Goal: Task Accomplishment & Management: Complete application form

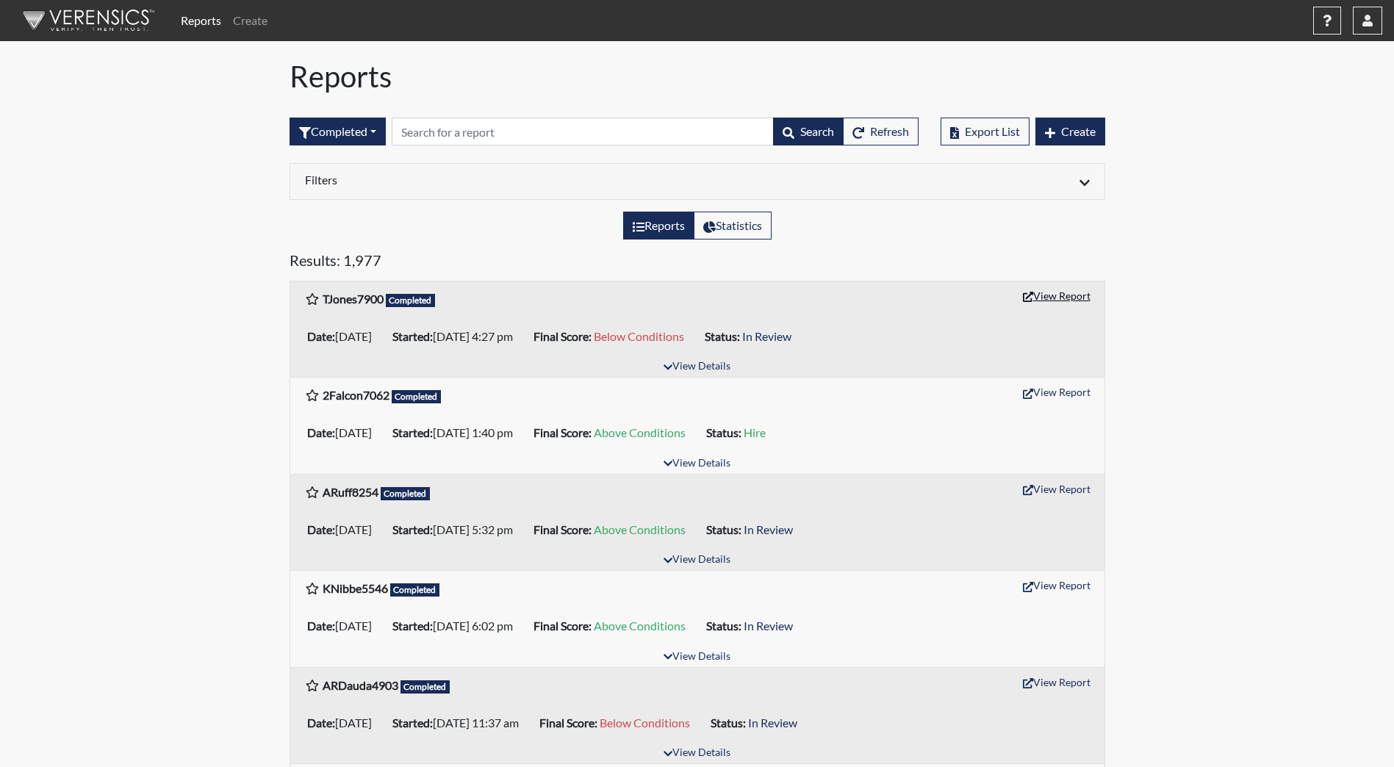
click at [1042, 292] on button "View Report" at bounding box center [1056, 295] width 81 height 23
click at [1067, 295] on button "View Report" at bounding box center [1056, 295] width 81 height 23
click at [706, 370] on button "View Details" at bounding box center [697, 367] width 80 height 20
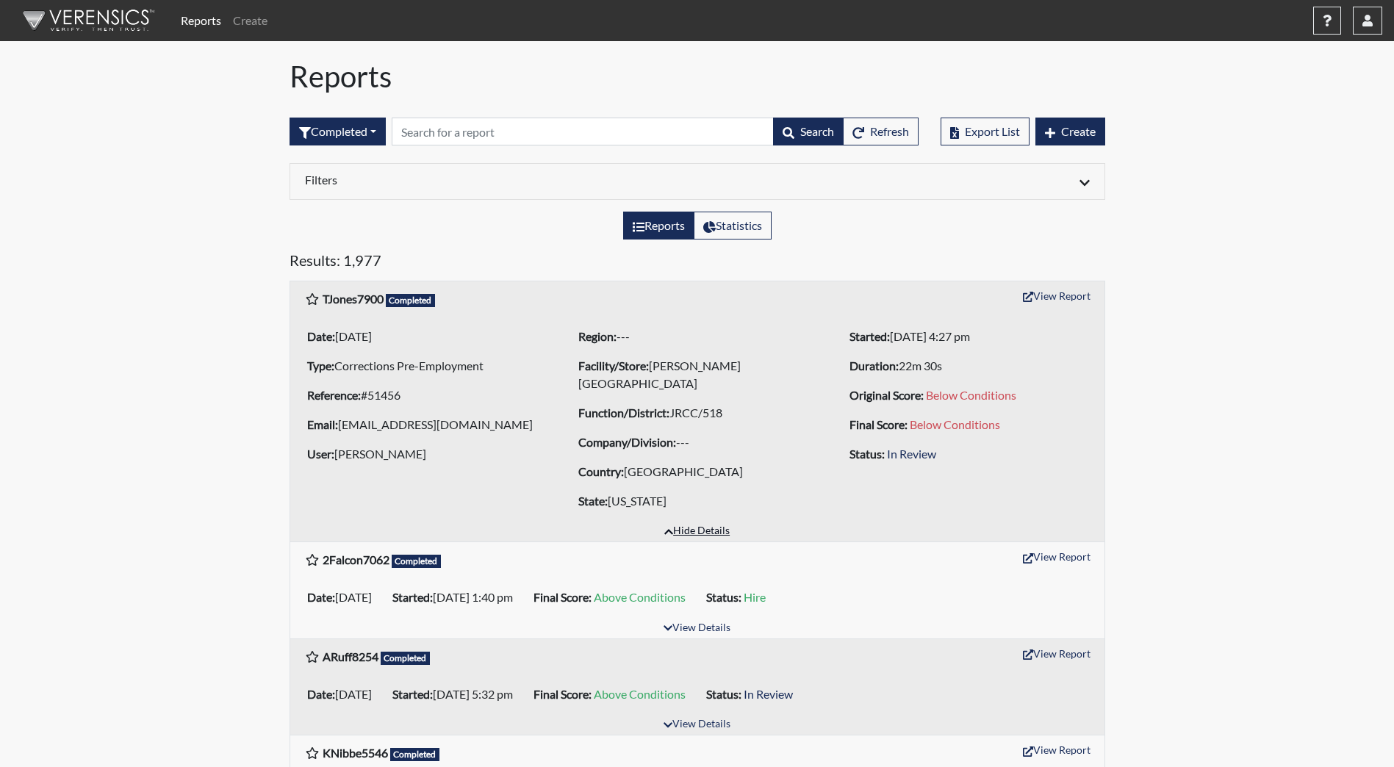
click at [674, 528] on button "Hide Details" at bounding box center [697, 532] width 79 height 20
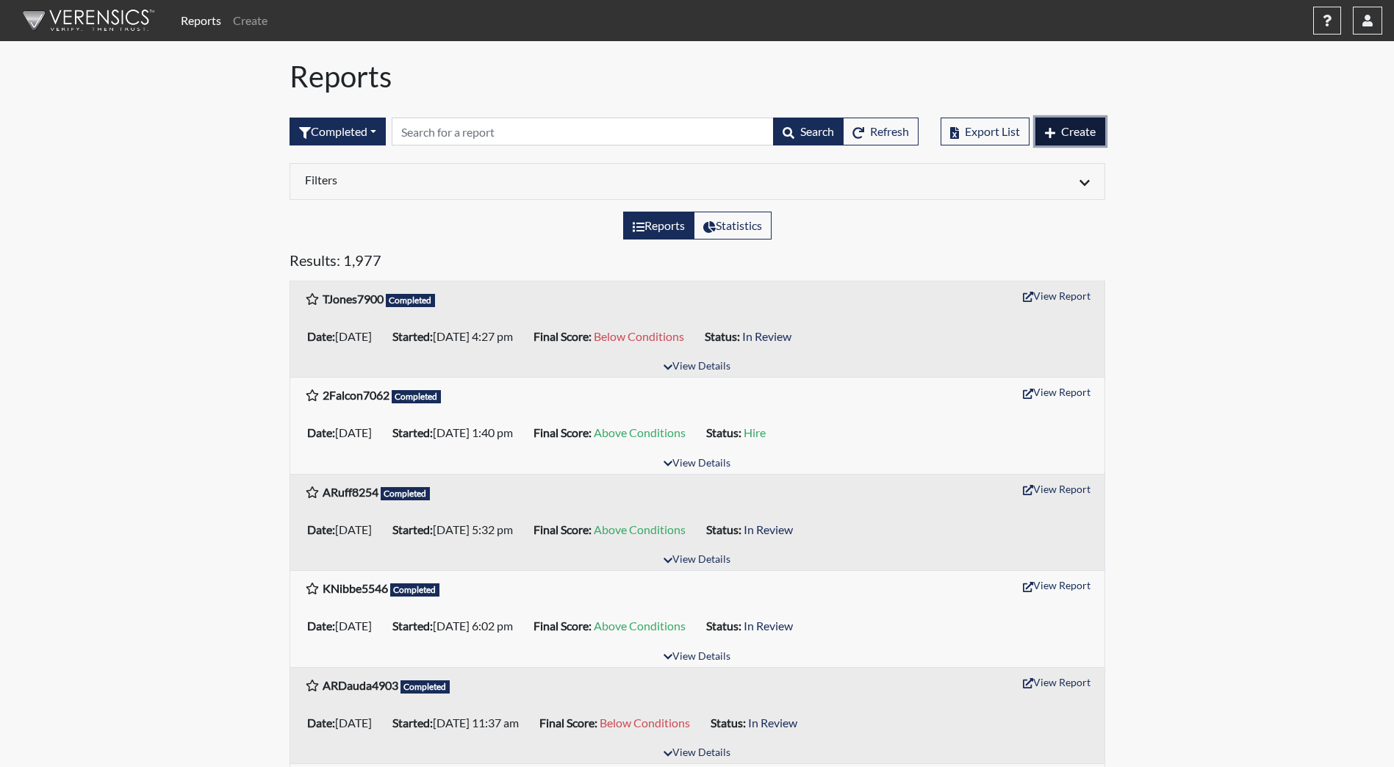
click at [1061, 128] on span "Create" at bounding box center [1078, 131] width 35 height 14
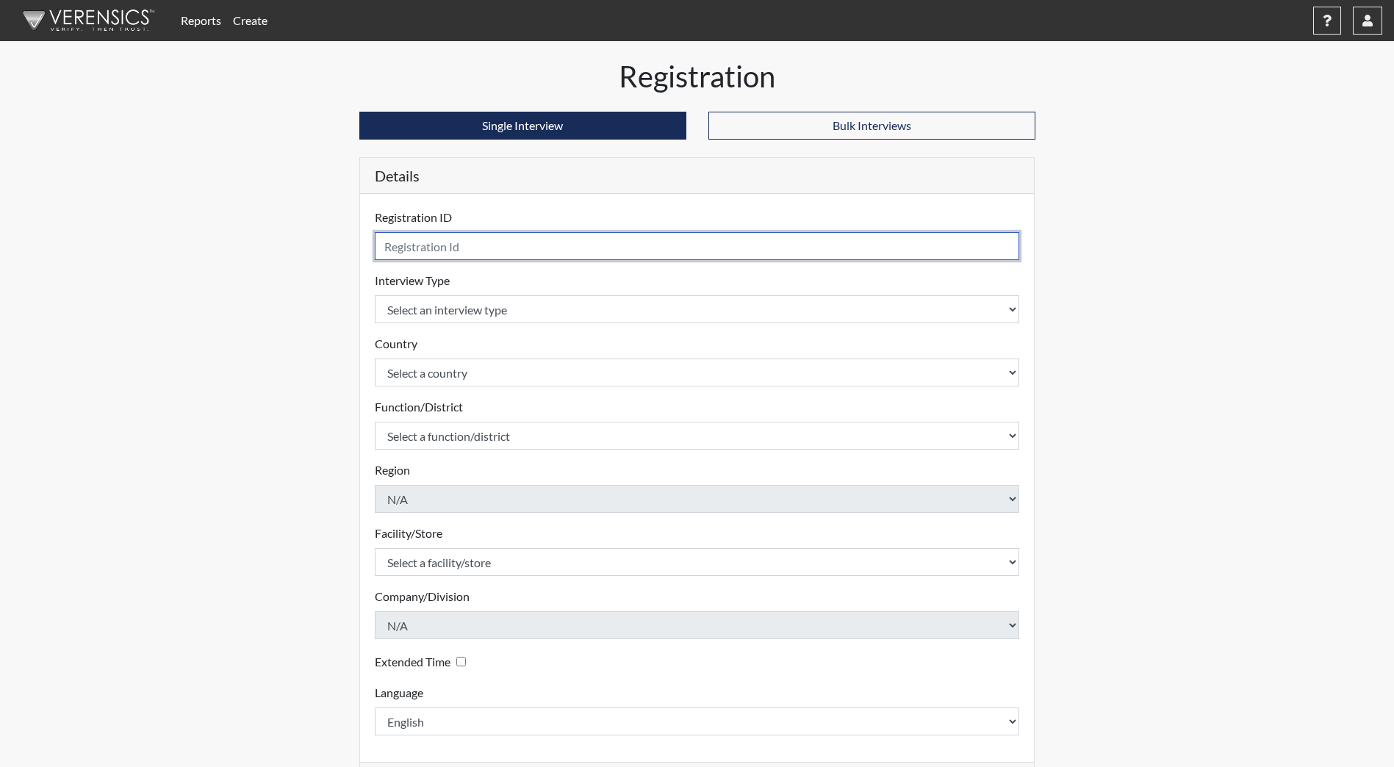
click at [417, 253] on input "text" at bounding box center [697, 246] width 645 height 28
click at [458, 251] on input "text" at bounding box center [697, 246] width 645 height 28
type input "DGerarden7683"
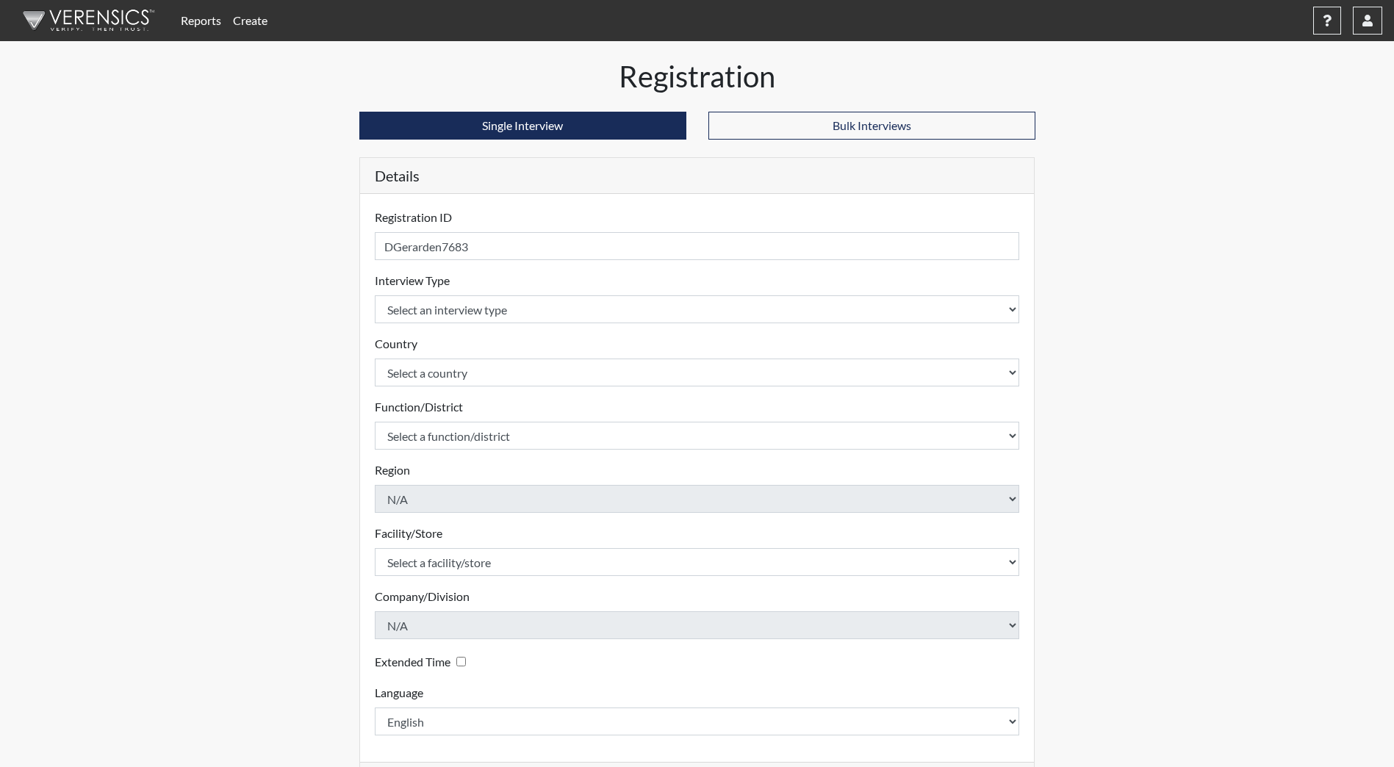
click at [455, 293] on div "Interview Type Select an interview type Community Supervision Corrections Pre-E…" at bounding box center [697, 297] width 645 height 51
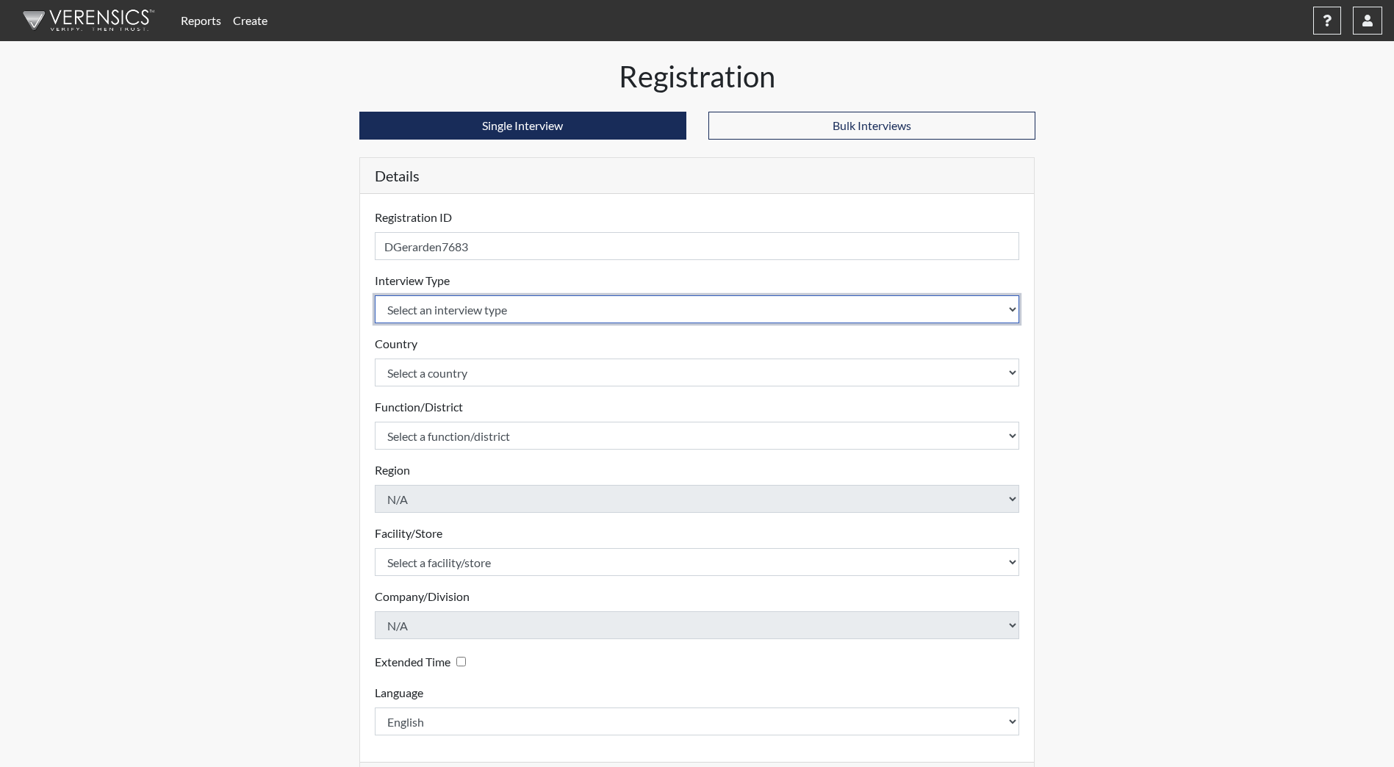
drag, startPoint x: 461, startPoint y: 306, endPoint x: 459, endPoint y: 325, distance: 19.2
click at [461, 306] on select "Select an interview type Community Supervision Corrections Pre-Employment Pre-E…" at bounding box center [697, 309] width 645 height 28
select select "ff733e93-e1bf-11ea-9c9f-0eff0cf7eb8f"
click at [375, 295] on select "Select an interview type Community Supervision Corrections Pre-Employment Pre-E…" at bounding box center [697, 309] width 645 height 28
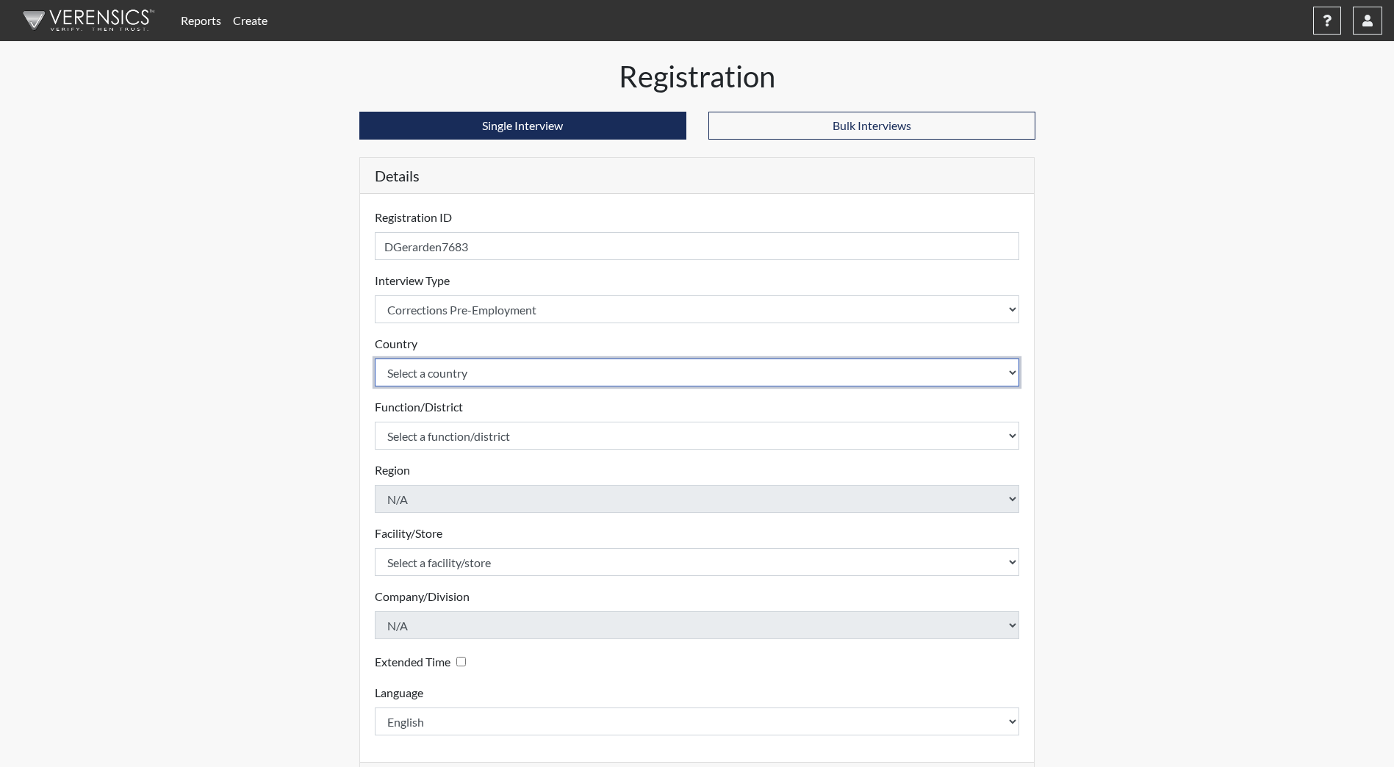
click at [473, 373] on select "Select a country [GEOGRAPHIC_DATA] [GEOGRAPHIC_DATA]" at bounding box center [697, 373] width 645 height 28
select select "united-states-of-[GEOGRAPHIC_DATA]"
click at [375, 359] on select "Select a country [GEOGRAPHIC_DATA] [GEOGRAPHIC_DATA]" at bounding box center [697, 373] width 645 height 28
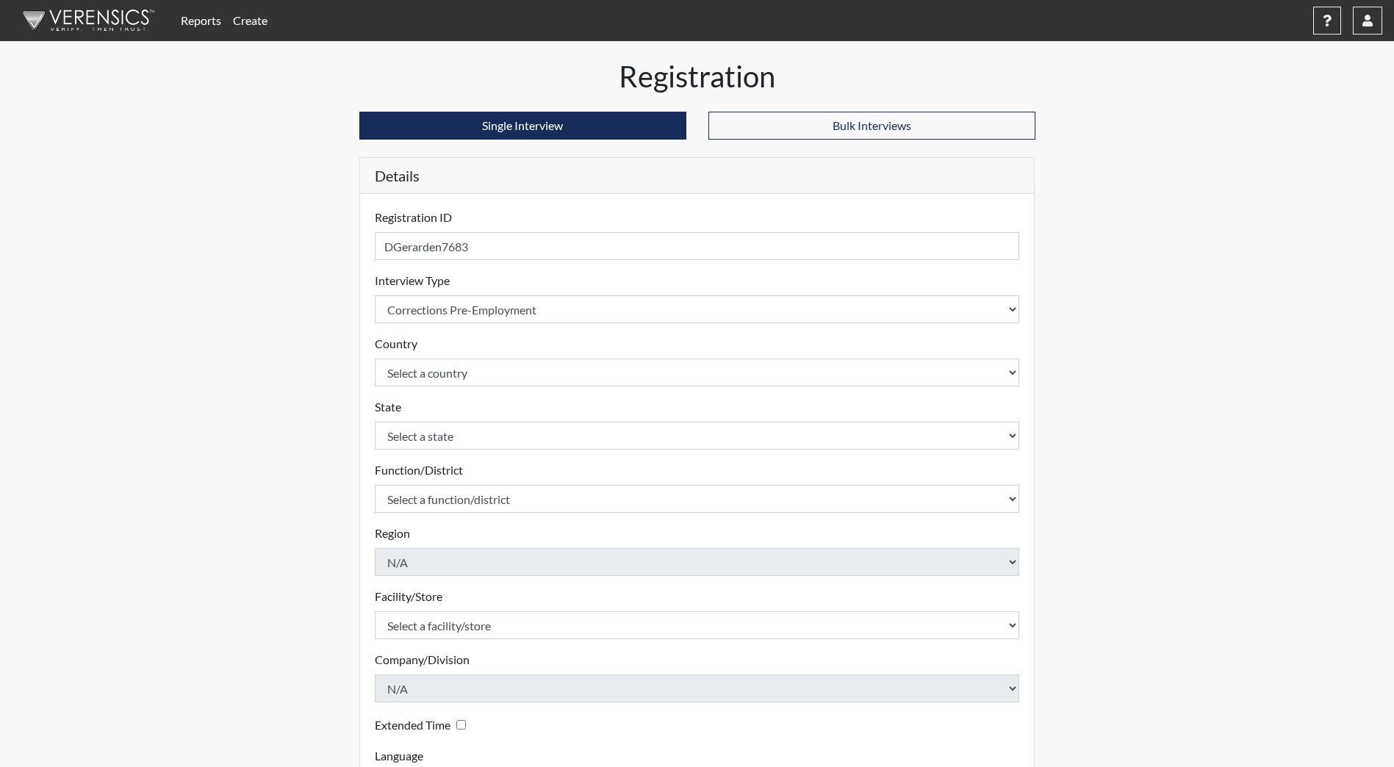
click at [467, 412] on div "State Select a state [US_STATE] [US_STATE] [US_STATE] [US_STATE] [US_STATE] [US…" at bounding box center [697, 423] width 645 height 51
click at [472, 452] on form "Registration ID DGerarden7683 Please provide a registration ID. Interview Type …" at bounding box center [697, 504] width 645 height 590
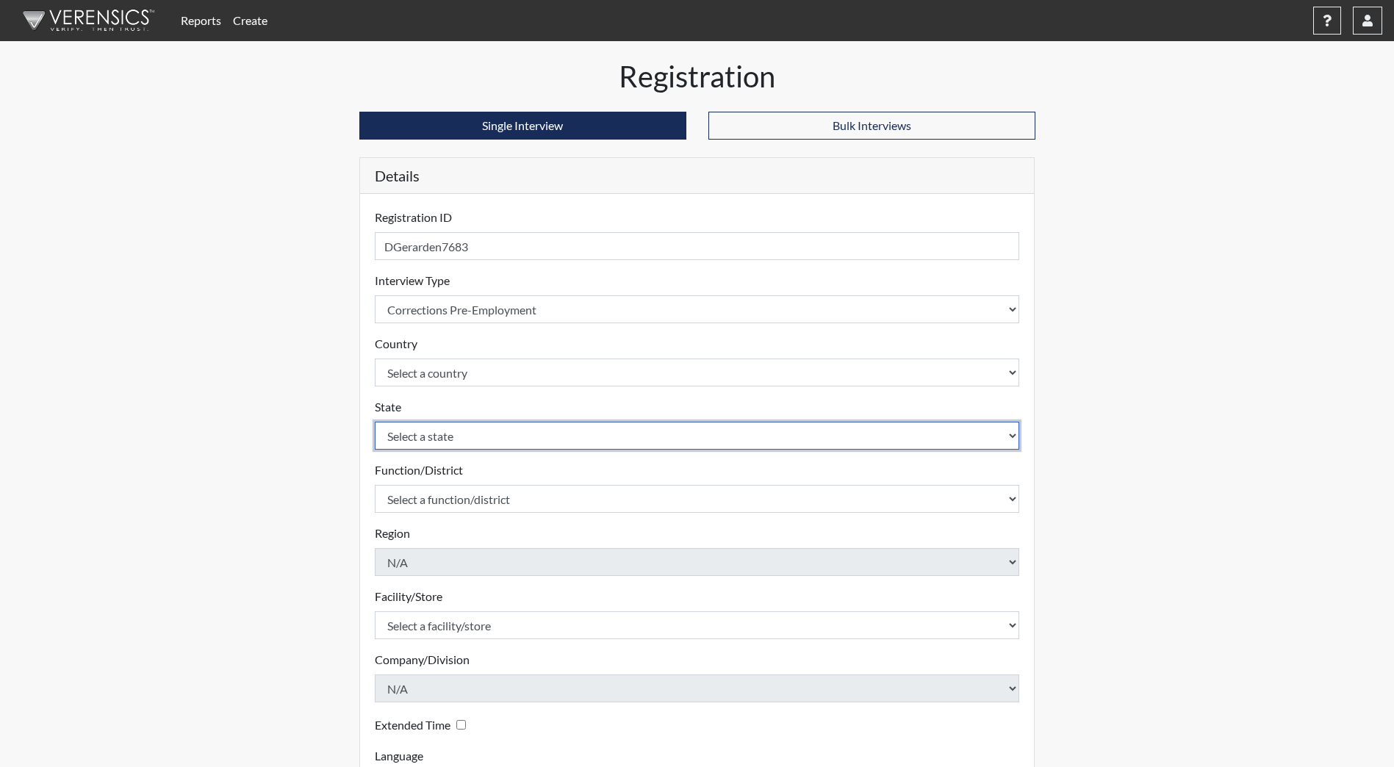
click at [476, 447] on select "Select a state [US_STATE] [US_STATE] [US_STATE] [US_STATE] [US_STATE] [US_STATE…" at bounding box center [697, 436] width 645 height 28
select select "ND"
click at [375, 422] on select "Select a state [US_STATE] [US_STATE] [US_STATE] [US_STATE] [US_STATE] [US_STATE…" at bounding box center [697, 436] width 645 height 28
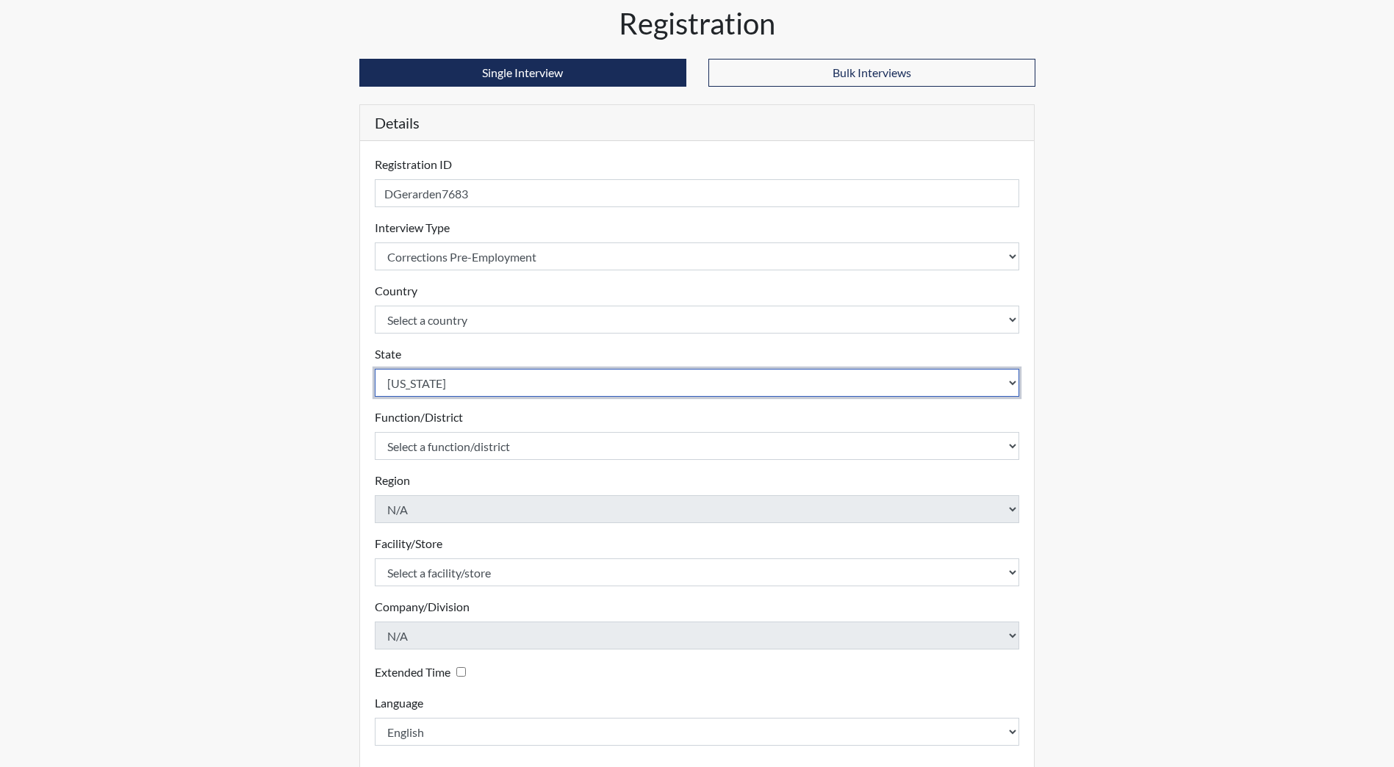
scroll to position [123, 0]
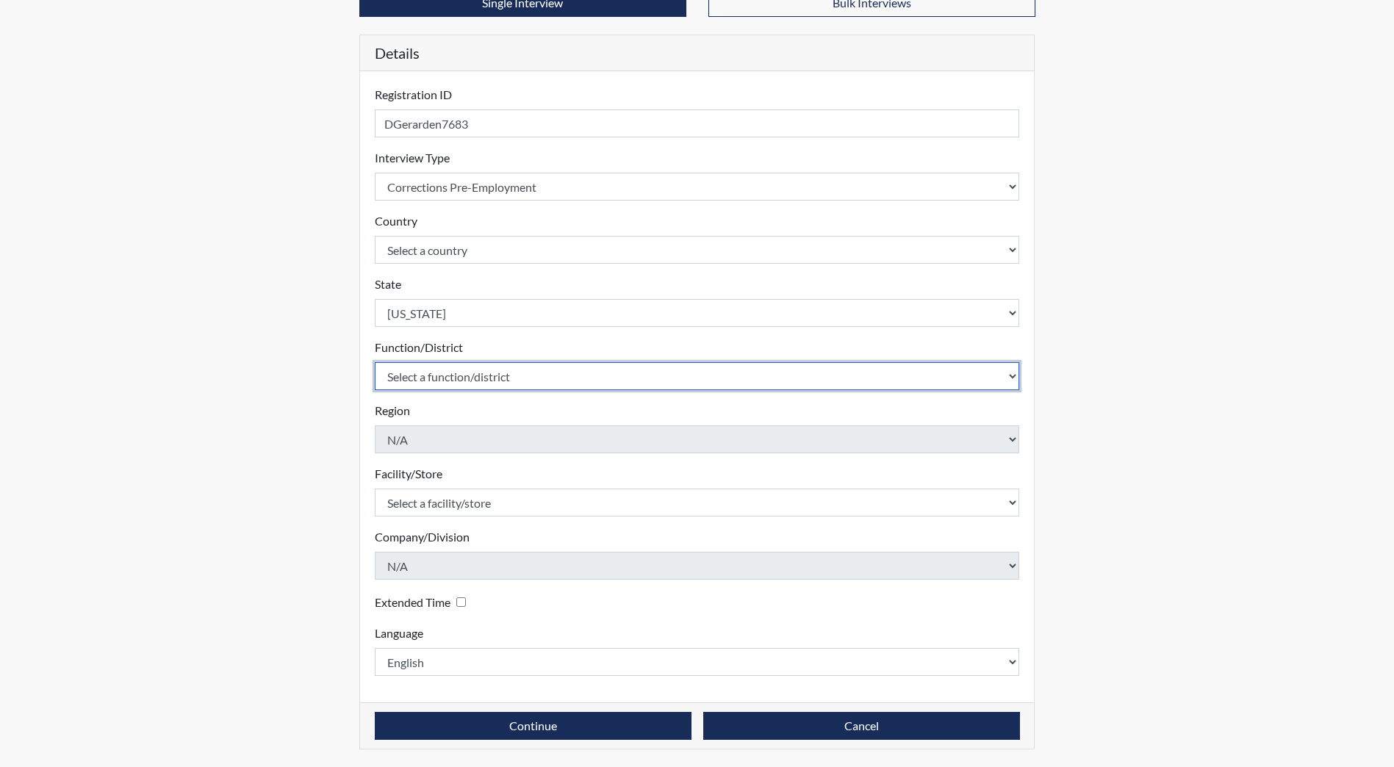
click at [443, 379] on select "Select a function/district Central Office/530 DJS Community/224 HRCC/516 JRCC/5…" at bounding box center [697, 376] width 645 height 28
click at [470, 371] on select "Select a function/district Central Office/530 DJS Community/224 HRCC/516 JRCC/5…" at bounding box center [697, 376] width 645 height 28
select select "e2afb5f8-f4eb-4dcf-80a4-ccc1b0dc4df0"
click at [375, 362] on select "Select a function/district Central Office/530 DJS Community/224 HRCC/516 JRCC/5…" at bounding box center [697, 376] width 645 height 28
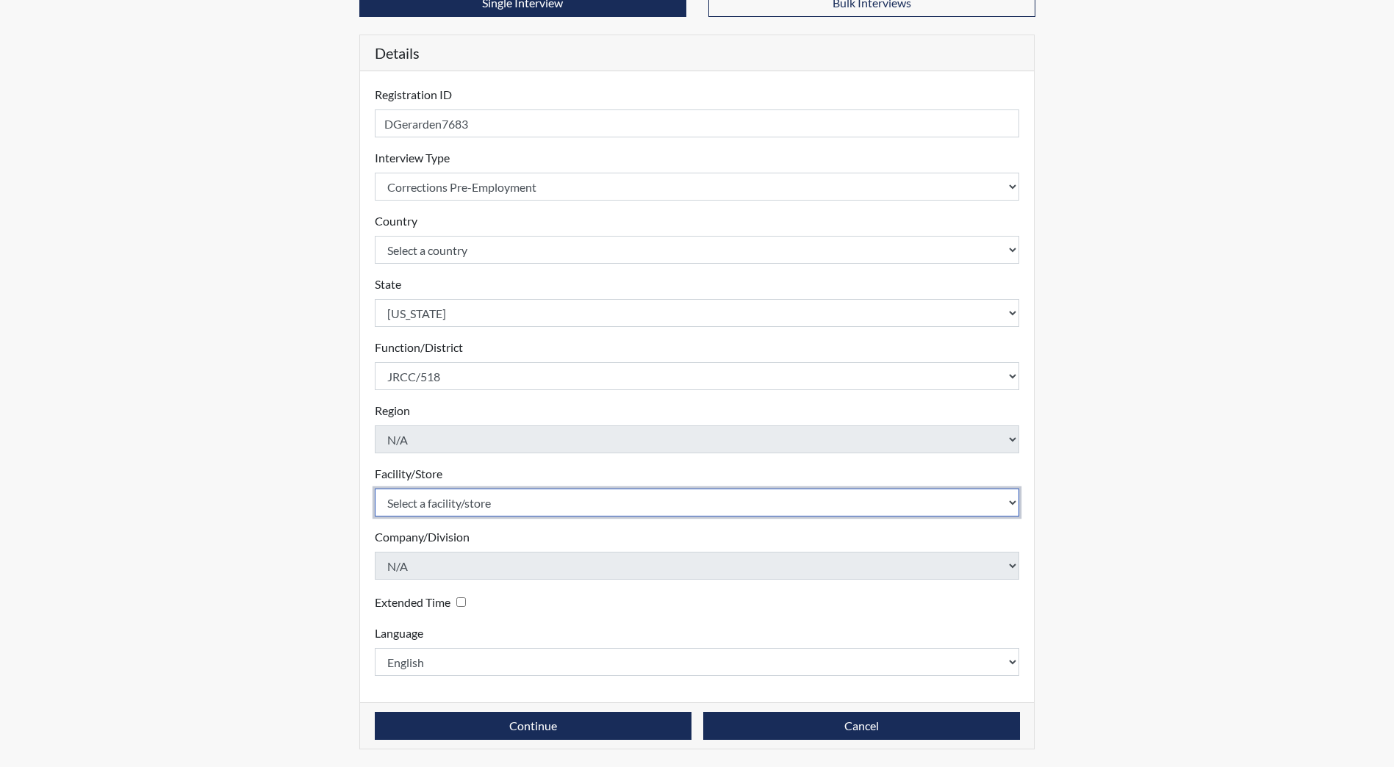
click at [472, 514] on select "Select a facility/store [GEOGRAPHIC_DATA] [PERSON_NAME][GEOGRAPHIC_DATA] [US_ST…" at bounding box center [697, 503] width 645 height 28
select select "98df86d5-ace5-42b8-a35c-ae8b77e46ca8"
click at [375, 489] on select "Select a facility/store [GEOGRAPHIC_DATA] [PERSON_NAME][GEOGRAPHIC_DATA] [US_ST…" at bounding box center [697, 503] width 645 height 28
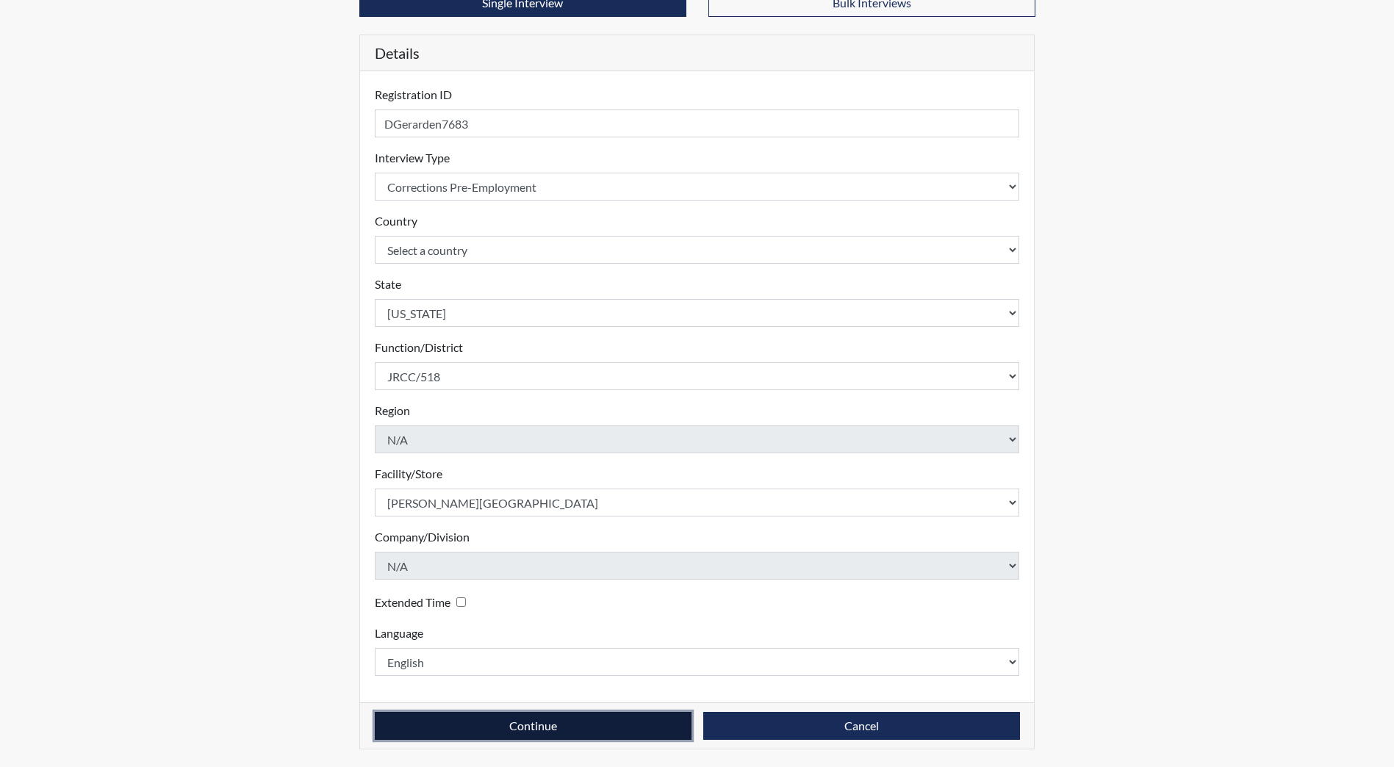
click at [505, 719] on button "Continue" at bounding box center [533, 726] width 317 height 28
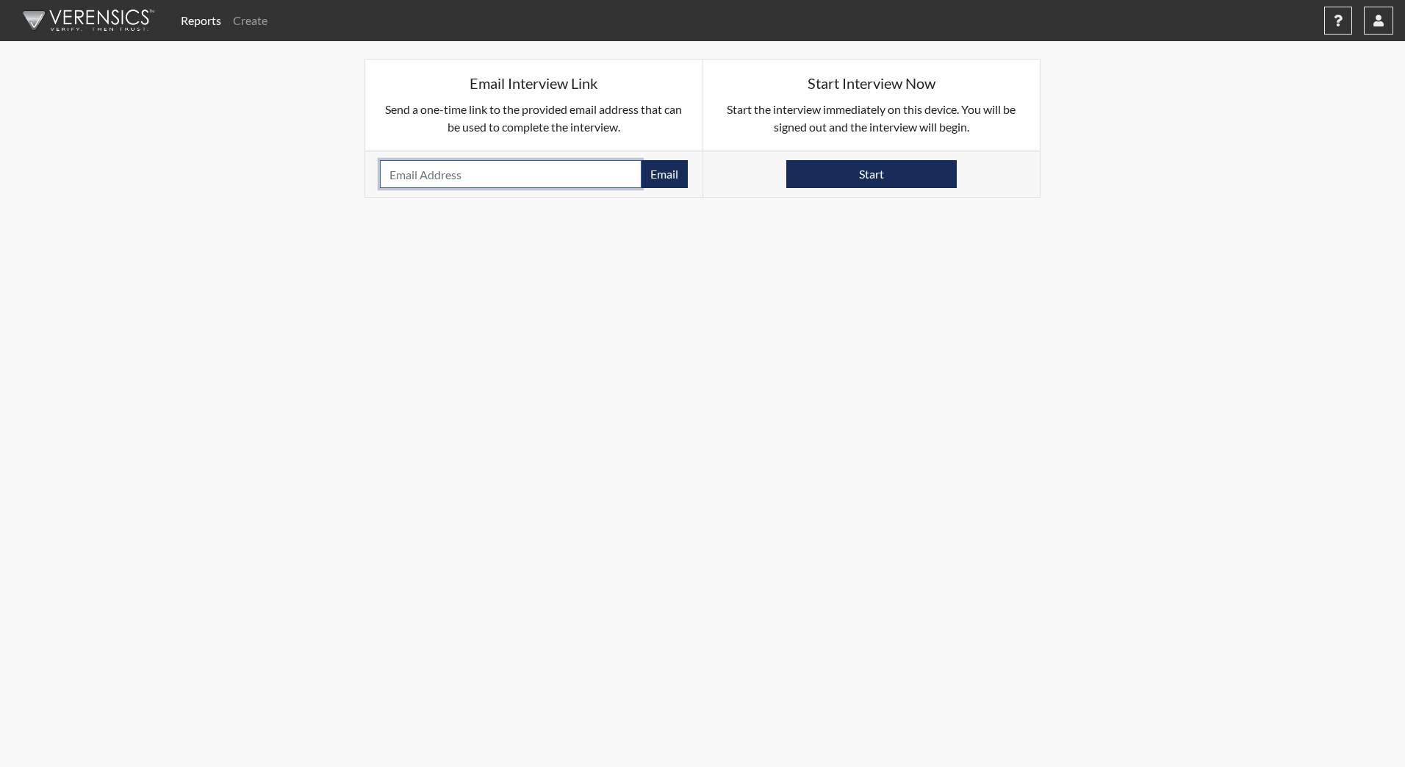
click at [456, 170] on input "email" at bounding box center [511, 174] width 262 height 28
type input "[EMAIL_ADDRESS][DOMAIN_NAME]"
click at [672, 177] on button "Email" at bounding box center [664, 174] width 47 height 28
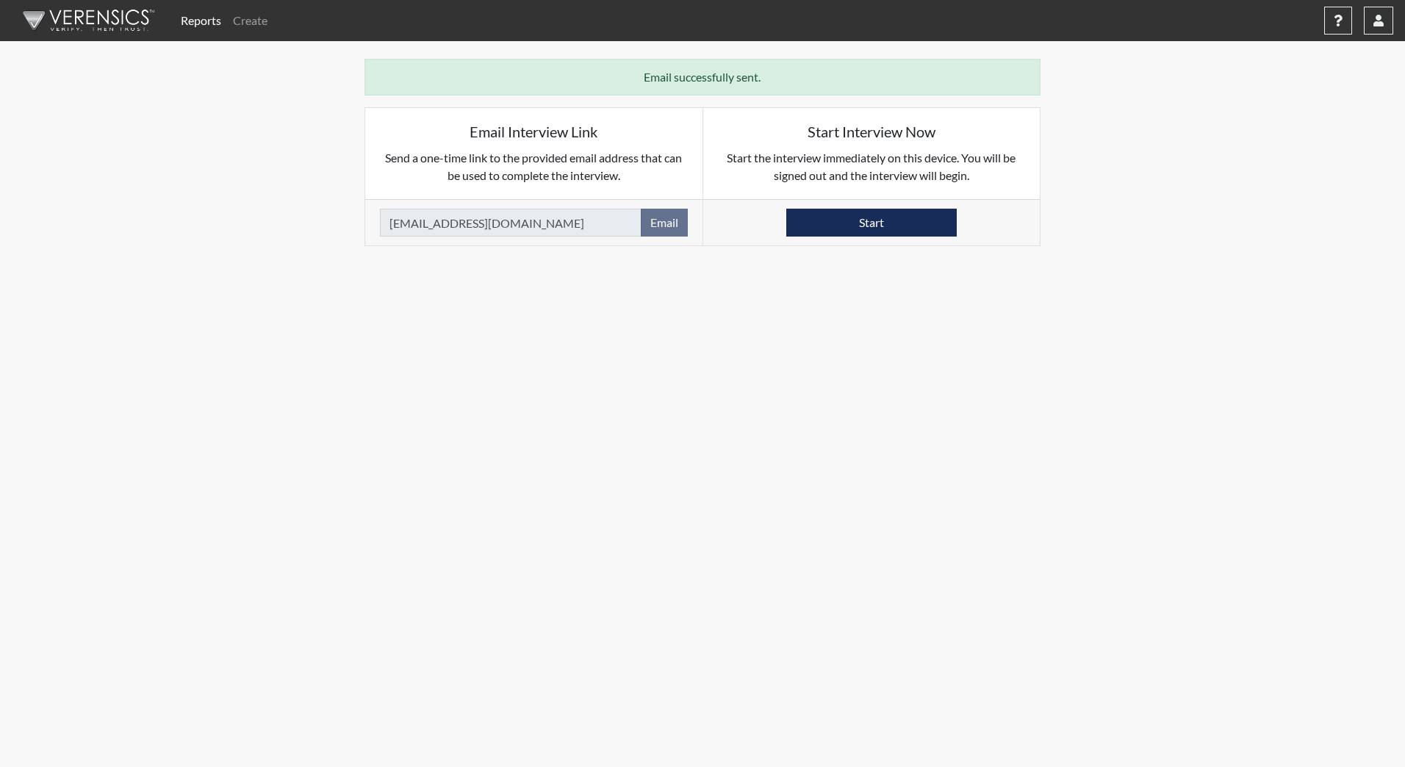
click at [79, 22] on img at bounding box center [85, 21] width 169 height 44
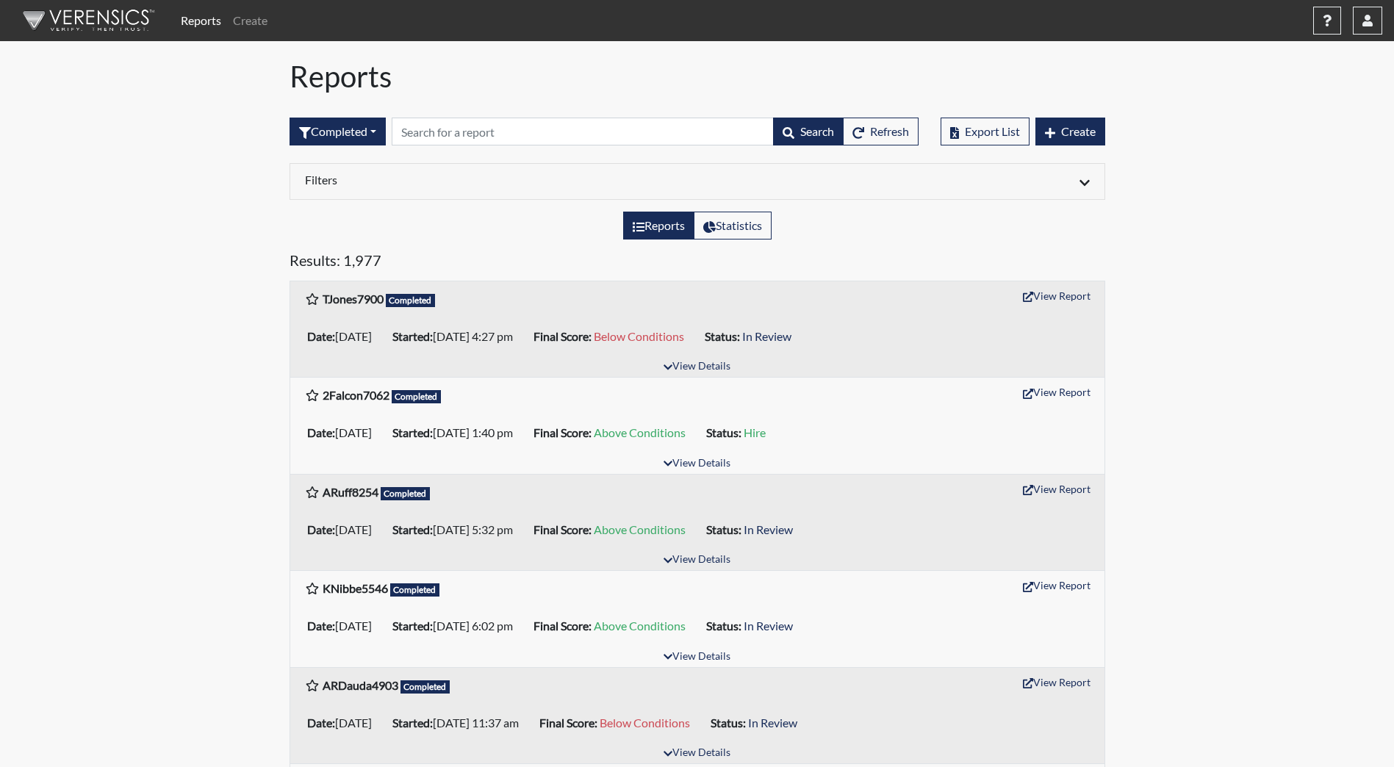
click at [54, 11] on img at bounding box center [85, 21] width 169 height 44
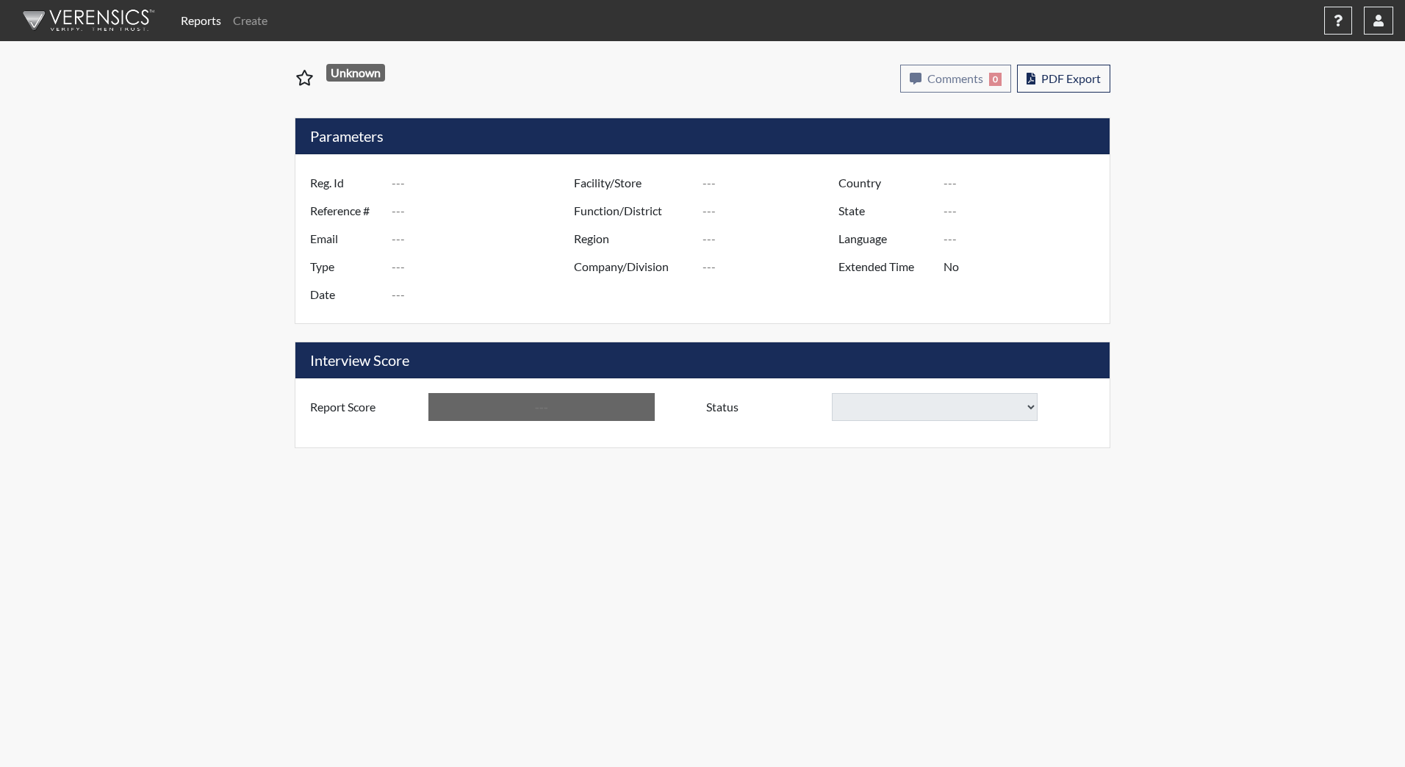
type input "TJones7900"
type input "51456"
type input "[EMAIL_ADDRESS][DOMAIN_NAME]"
type input "Corrections Pre-Employment"
type input "Sep 24, 2025"
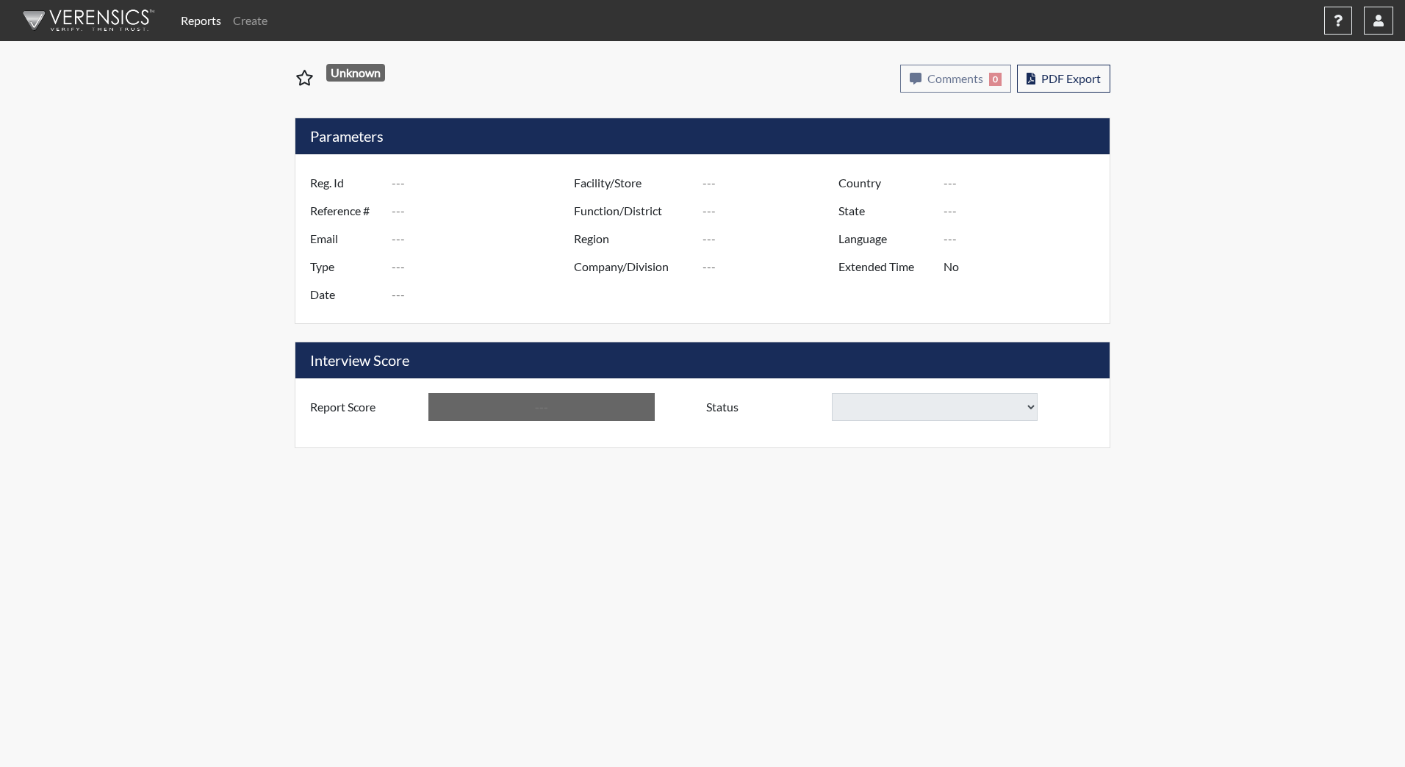
type input "[PERSON_NAME][GEOGRAPHIC_DATA]"
type input "JRCC/518"
type input "[GEOGRAPHIC_DATA]"
type input "[US_STATE]"
type input "English"
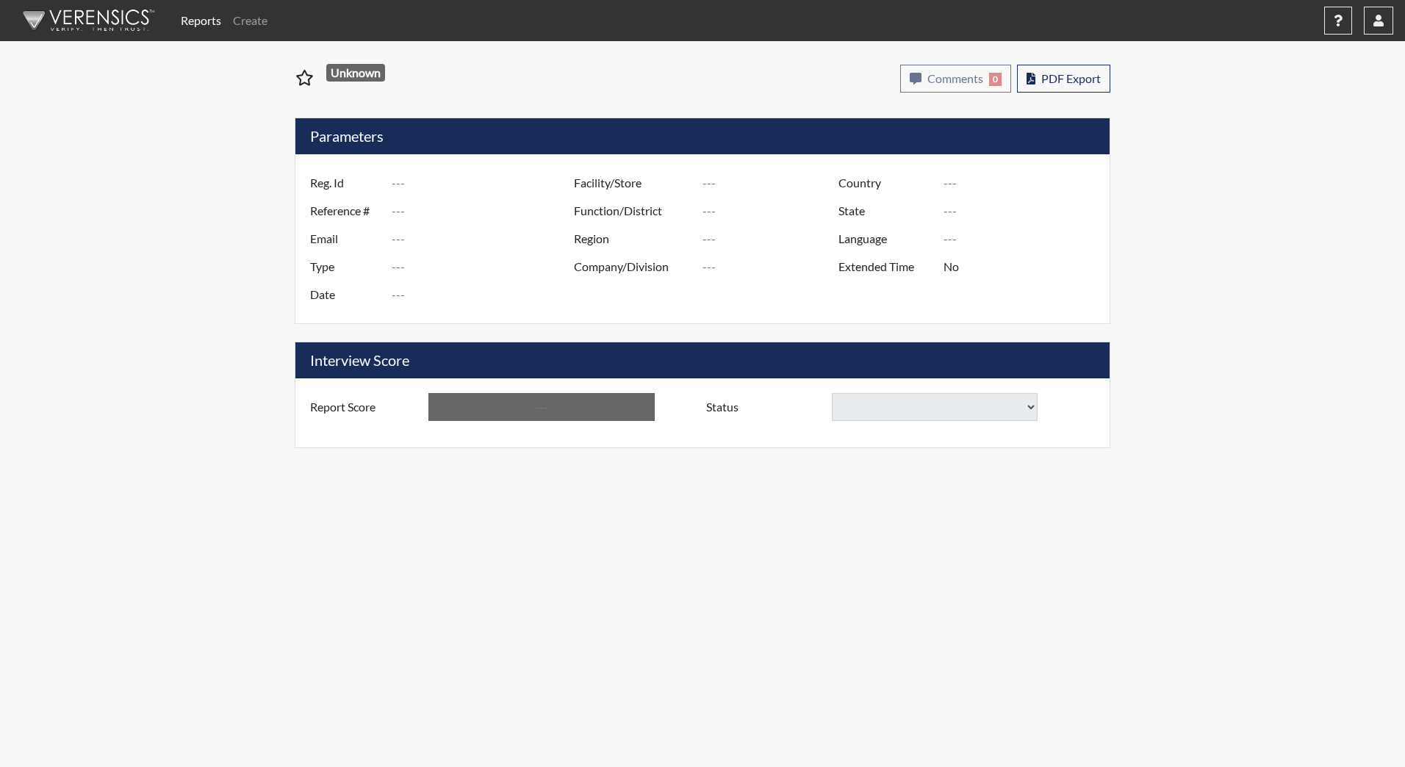
type input "Below Conditions"
type input "TJones7900"
type input "51456"
type input "[EMAIL_ADDRESS][DOMAIN_NAME]"
type input "Corrections Pre-Employment"
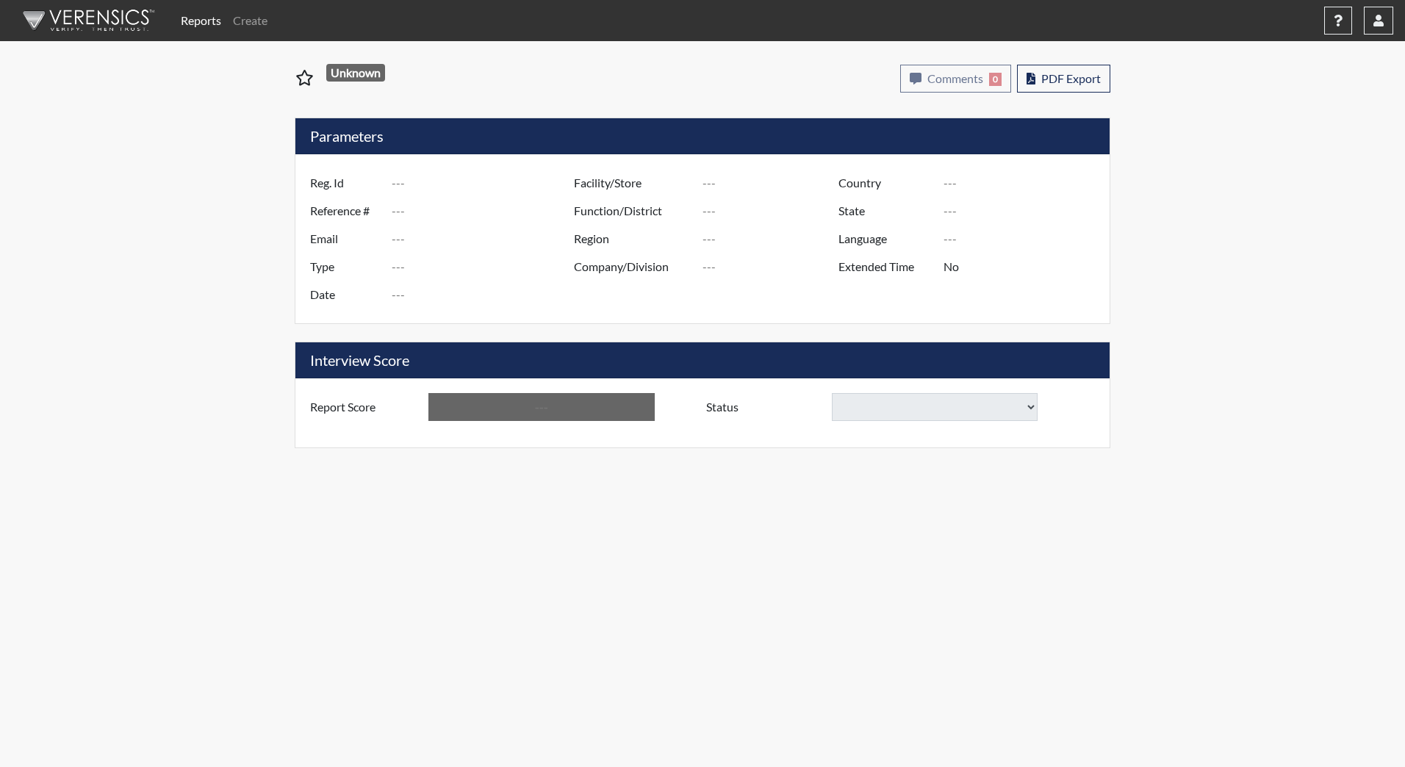
type input "Sep 24, 2025"
type input "[PERSON_NAME][GEOGRAPHIC_DATA]"
type input "JRCC/518"
type input "[GEOGRAPHIC_DATA]"
type input "[US_STATE]"
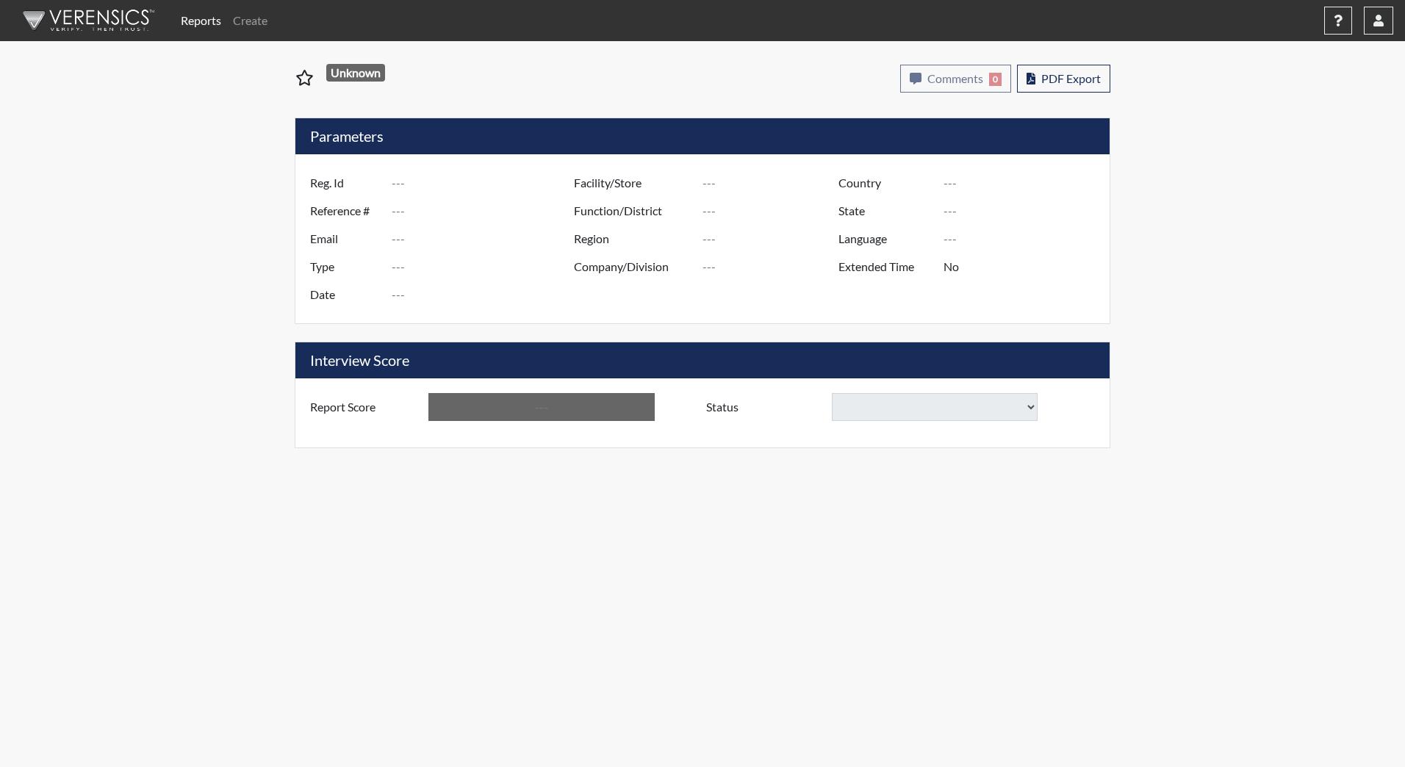
type input "English"
type input "Below Conditions"
